Goal: Consume media (video, audio)

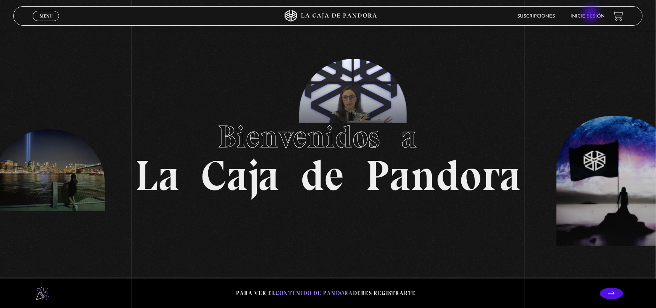
click at [592, 14] on link "Inicie sesión" at bounding box center [588, 16] width 34 height 5
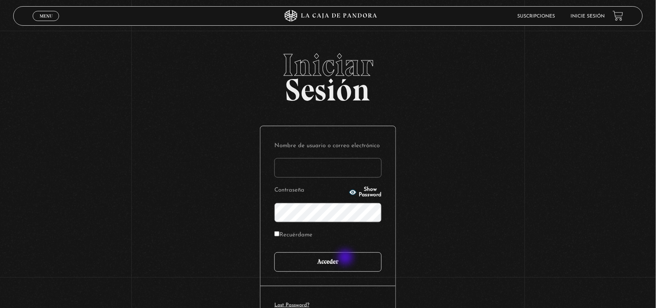
type input "[EMAIL_ADDRESS][DOMAIN_NAME]"
click at [346, 258] on input "Acceder" at bounding box center [328, 261] width 107 height 19
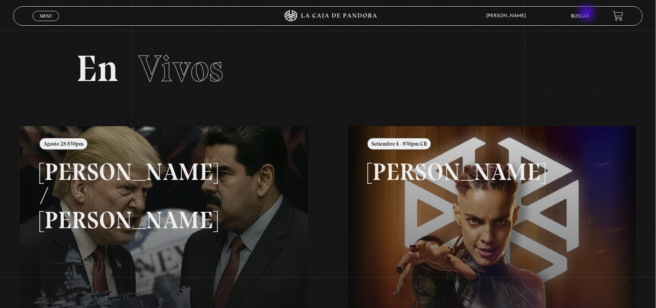
click at [588, 14] on link "Buscar" at bounding box center [581, 16] width 18 height 5
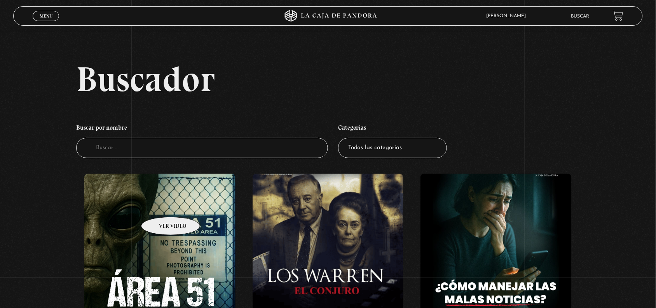
click at [161, 205] on figure at bounding box center [159, 243] width 151 height 140
